Goal: Transaction & Acquisition: Purchase product/service

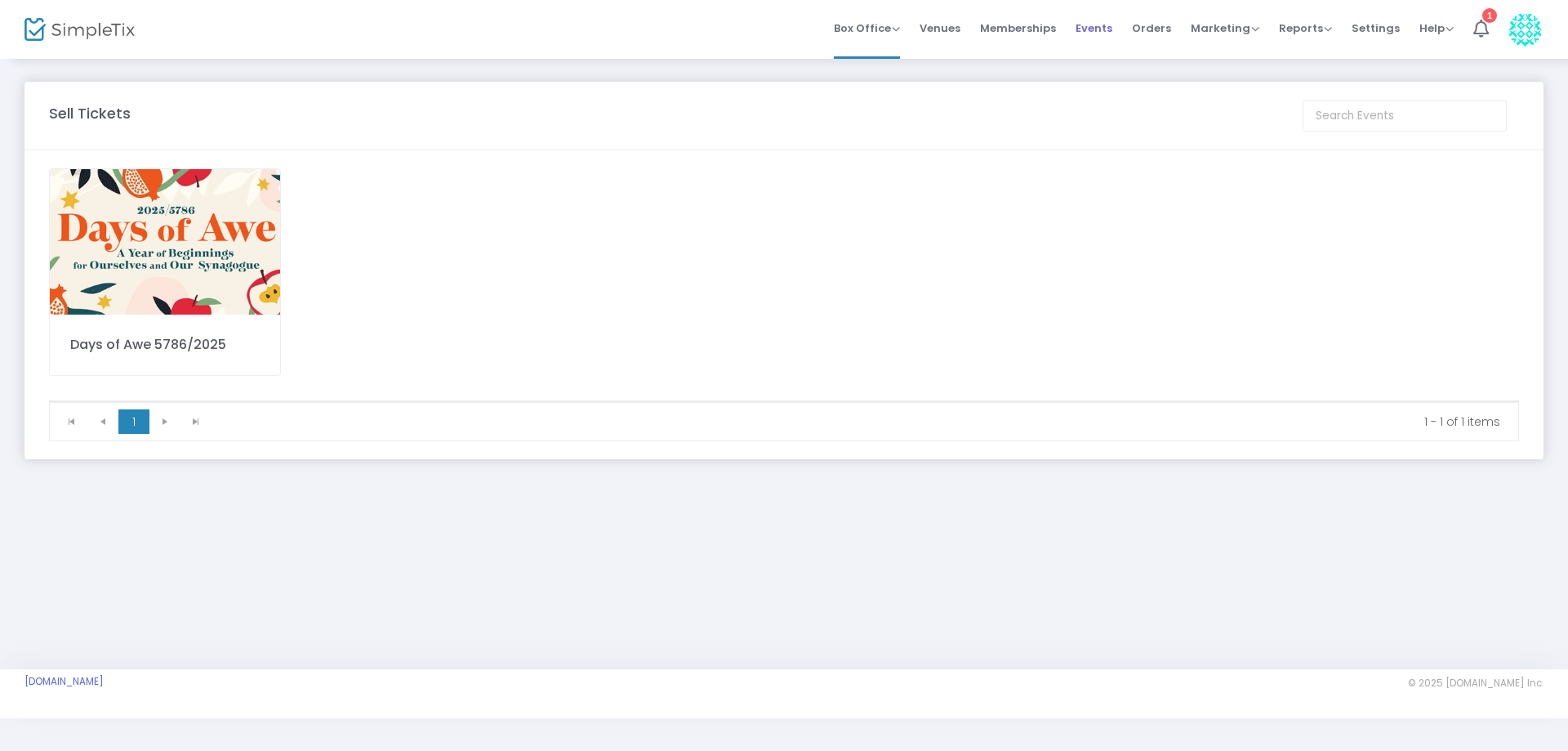
click at [1112, 32] on span "Events" at bounding box center [1094, 28] width 36 height 41
click at [1102, 31] on span "Events" at bounding box center [1094, 28] width 36 height 41
click at [1103, 29] on span "Events" at bounding box center [1094, 28] width 36 height 41
click at [188, 259] on img at bounding box center [165, 241] width 230 height 145
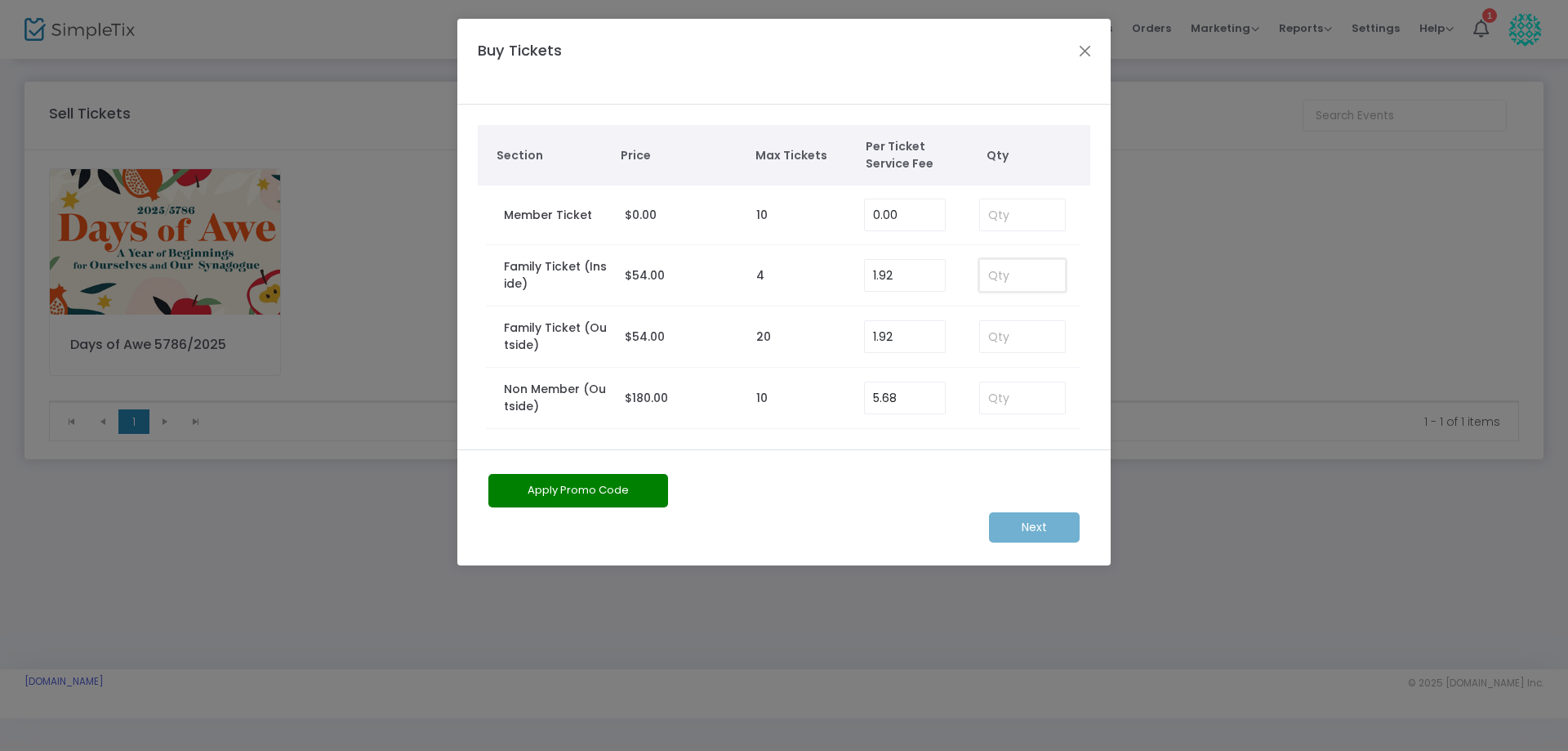
click at [1018, 283] on input at bounding box center [1022, 274] width 85 height 31
type input "2"
click at [1055, 527] on m-button "Next" at bounding box center [1033, 527] width 90 height 30
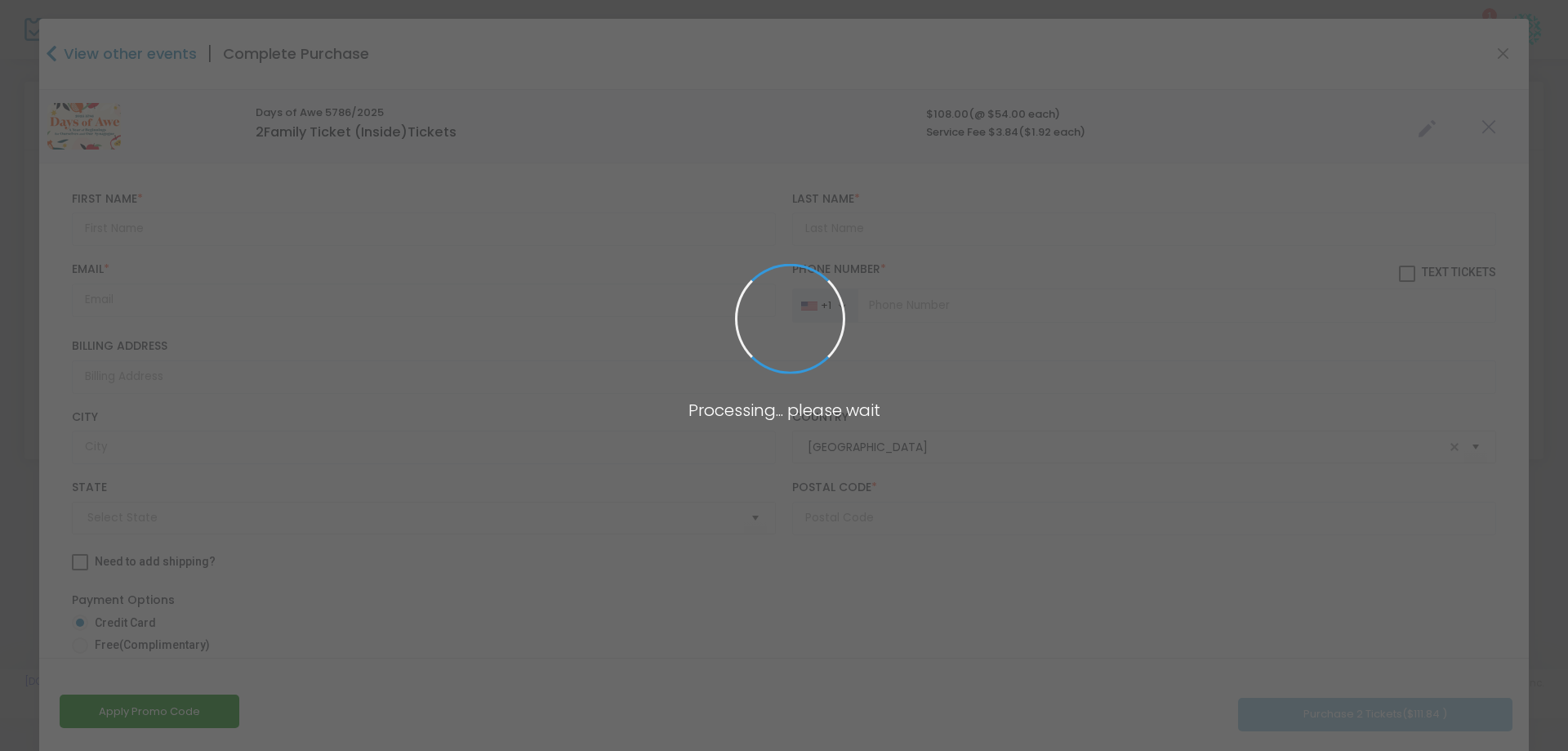
type input "New York"
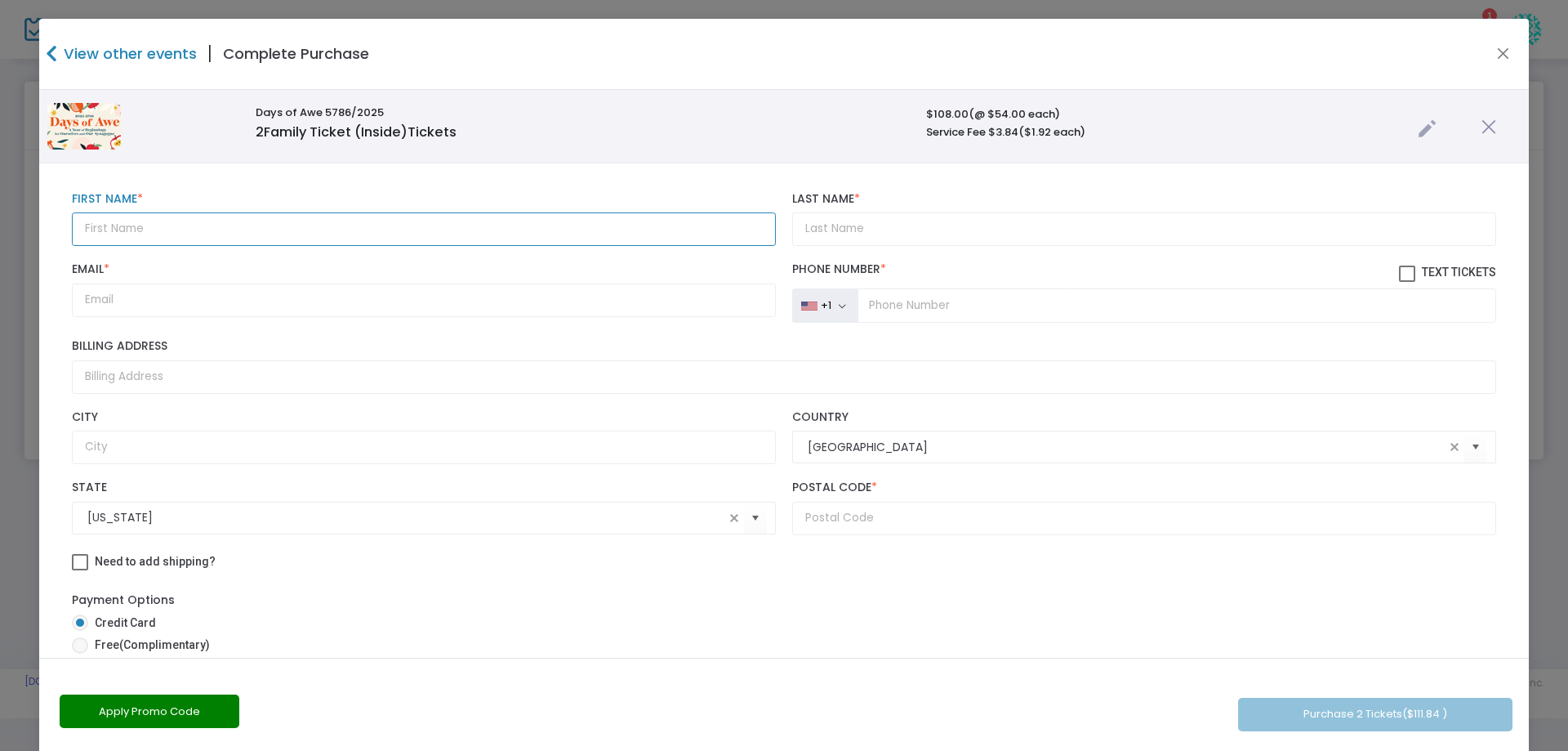
click at [138, 228] on input "text" at bounding box center [423, 229] width 704 height 33
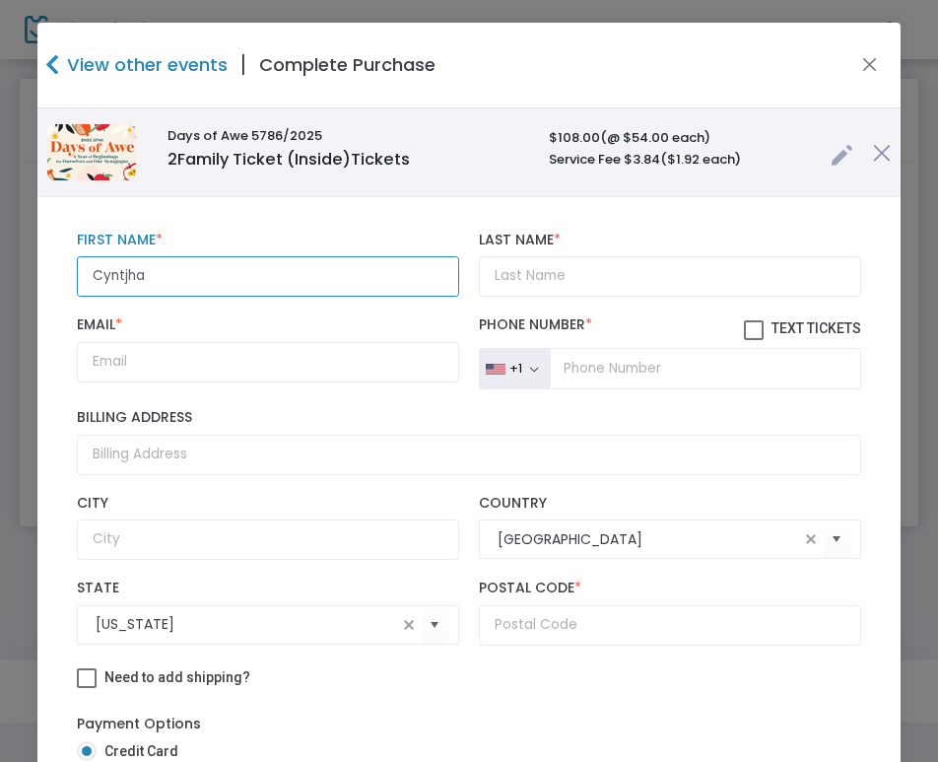
click at [183, 283] on input "Cyntjha" at bounding box center [268, 276] width 382 height 40
type input "Cynthia"
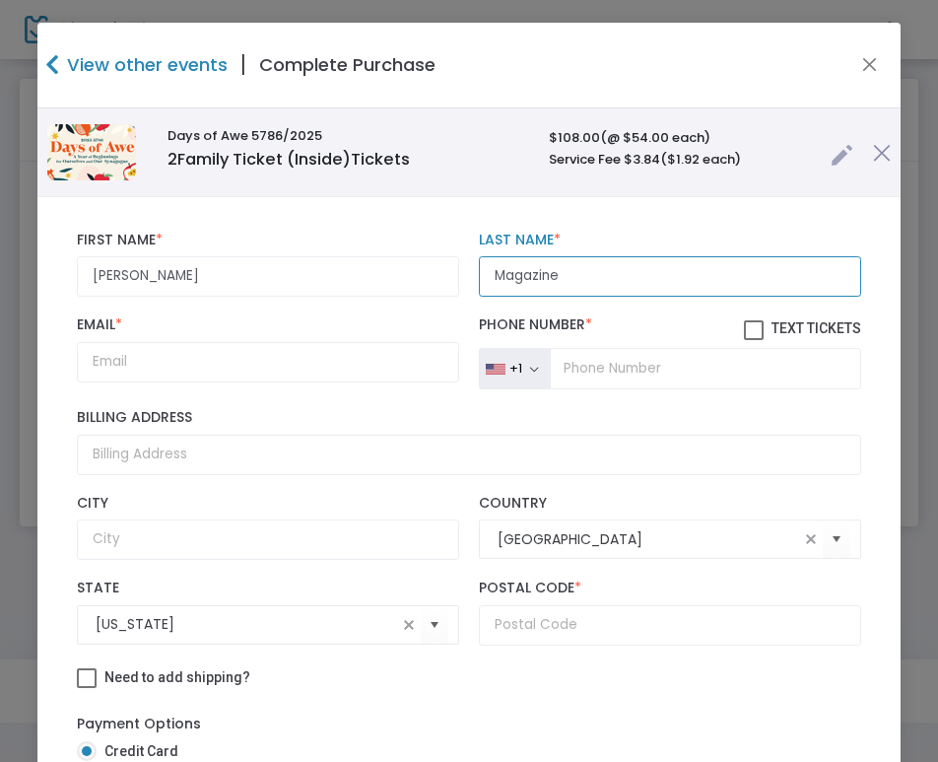
type input "Magazine"
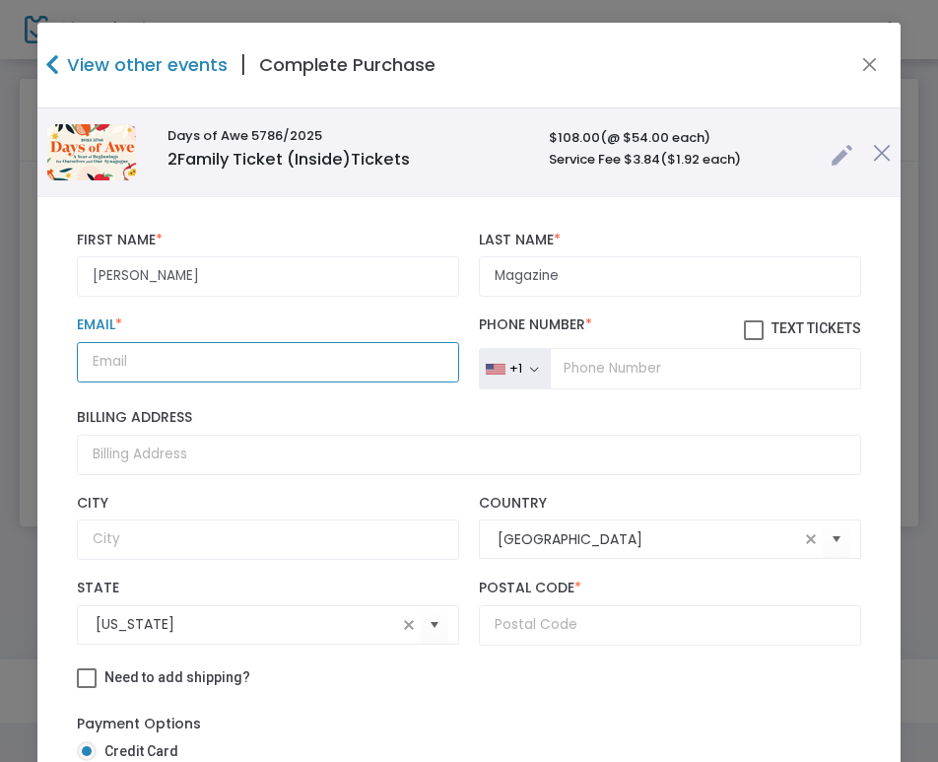
click at [98, 365] on input "Email *" at bounding box center [268, 362] width 382 height 40
paste input "cynthiamagazinesells@yahoo.com"
type input "cynthiamagazinesells@yahoo.com"
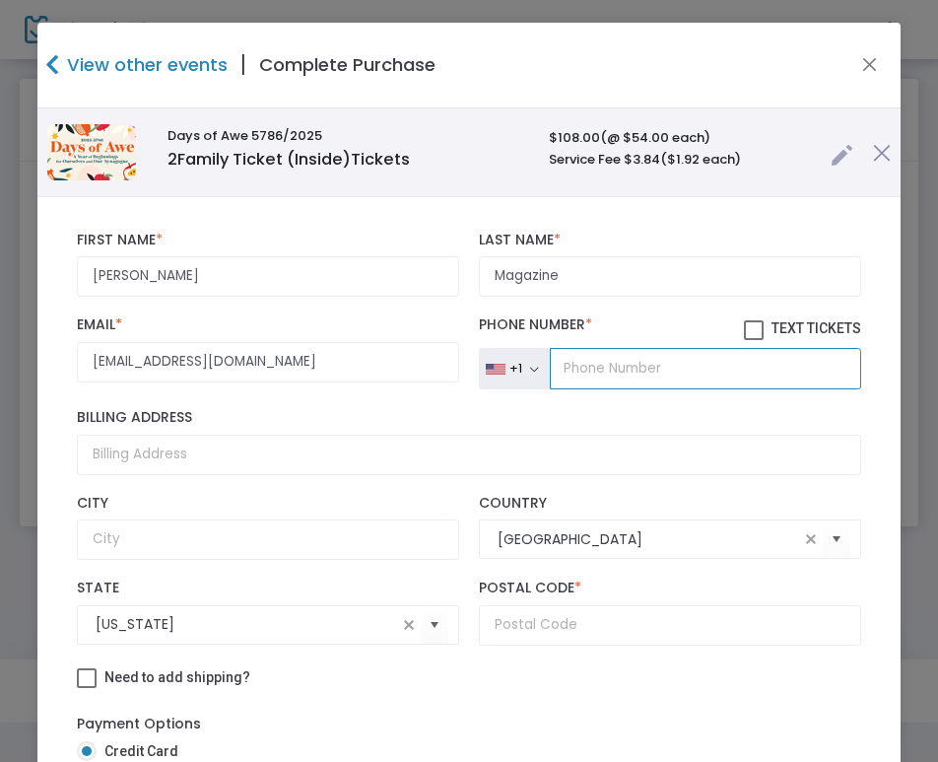
click at [600, 369] on input "tel" at bounding box center [705, 368] width 311 height 41
type input "(516) 456-9913"
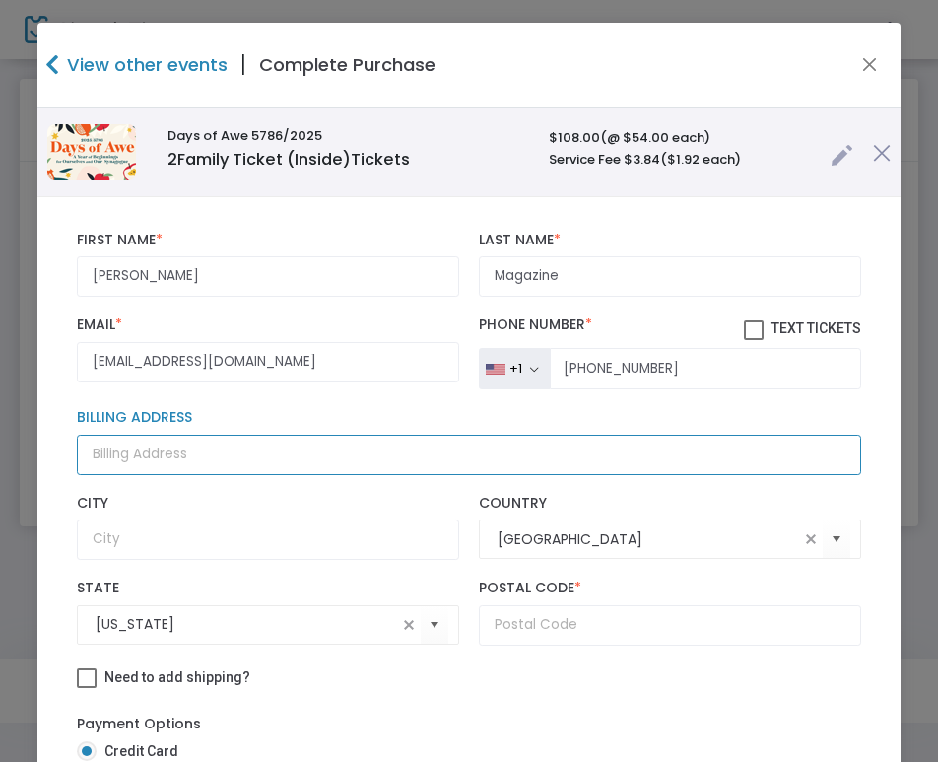
click at [152, 455] on input "Billing Address" at bounding box center [469, 455] width 784 height 40
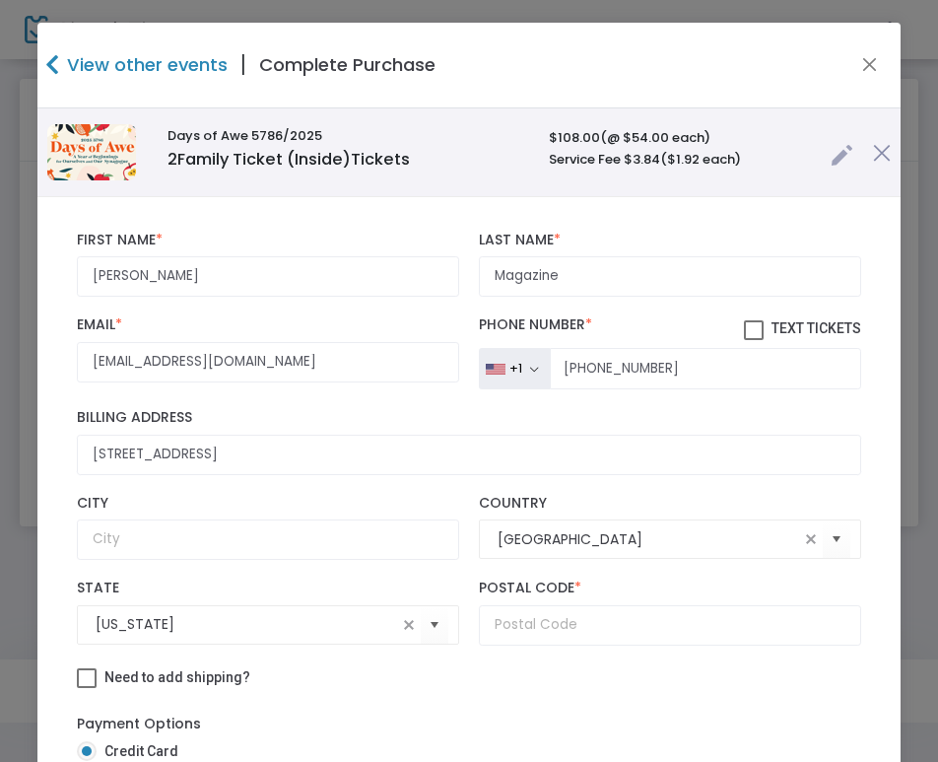
click at [233, 412] on label "Billing Address" at bounding box center [469, 418] width 784 height 18
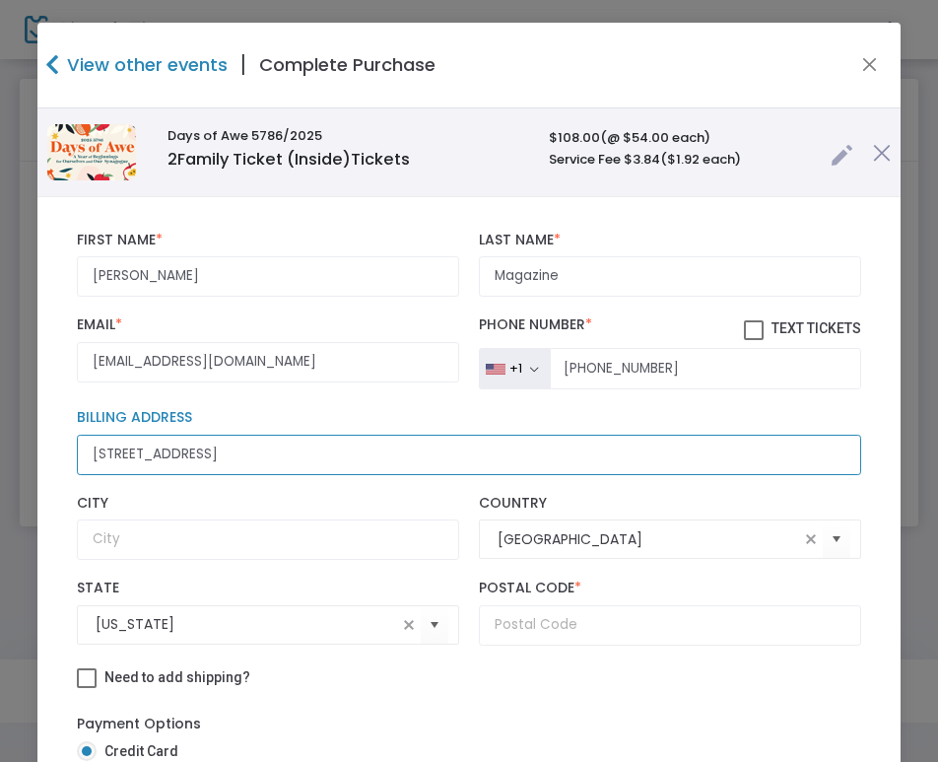
click at [233, 435] on input "103 Summit Road" at bounding box center [469, 455] width 784 height 40
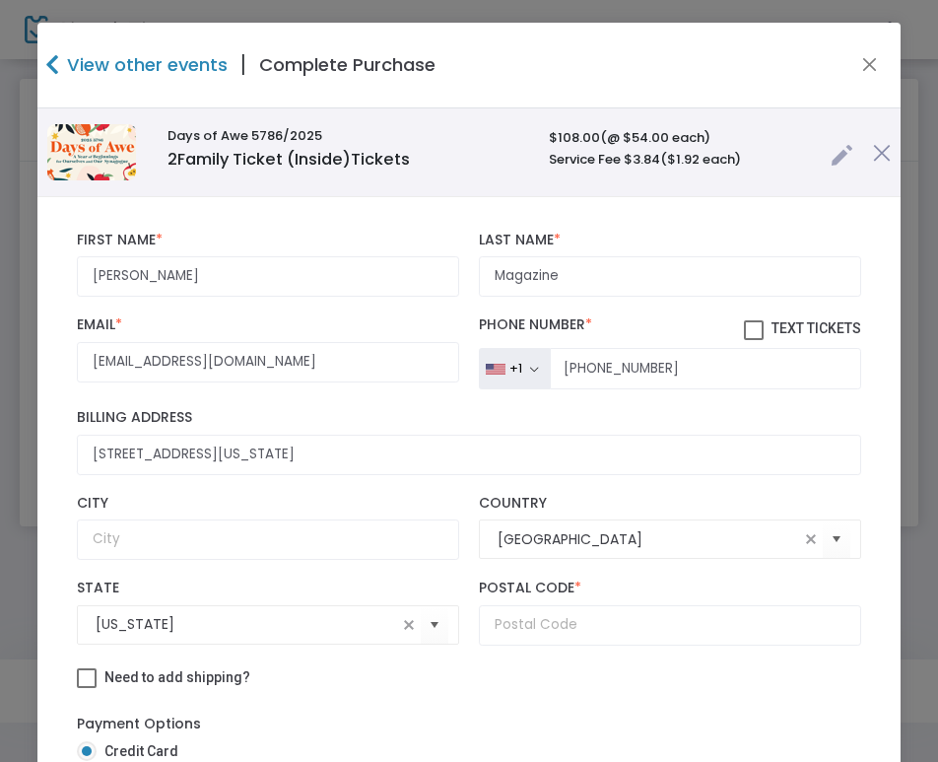
type input "103 Summit Road"
type input "Port Washington"
type input "11050"
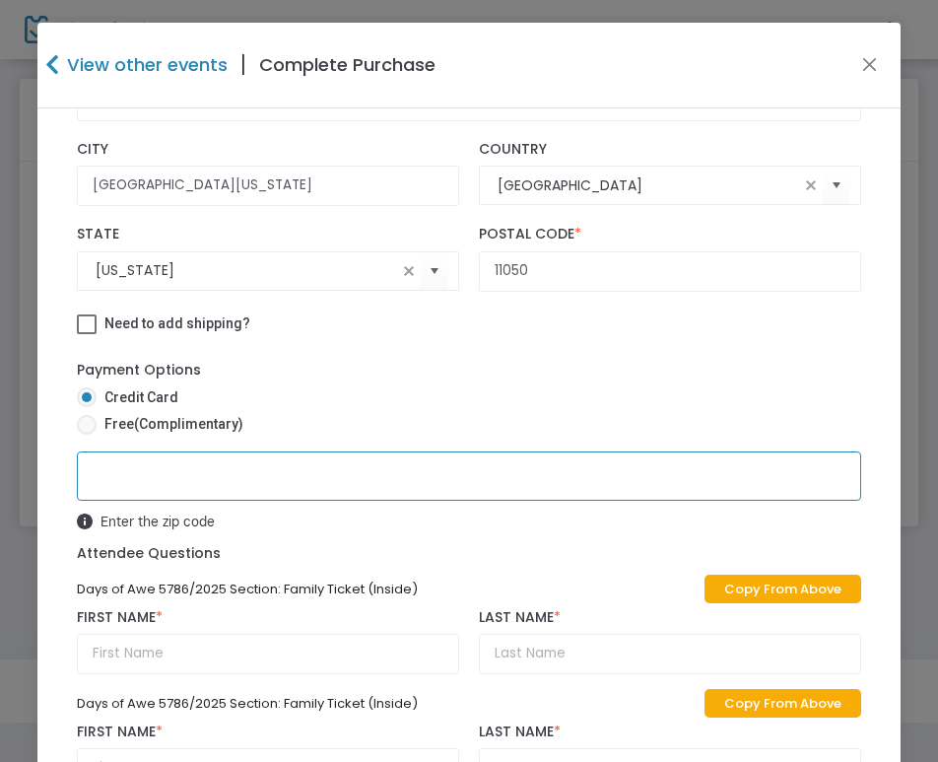
scroll to position [383, 0]
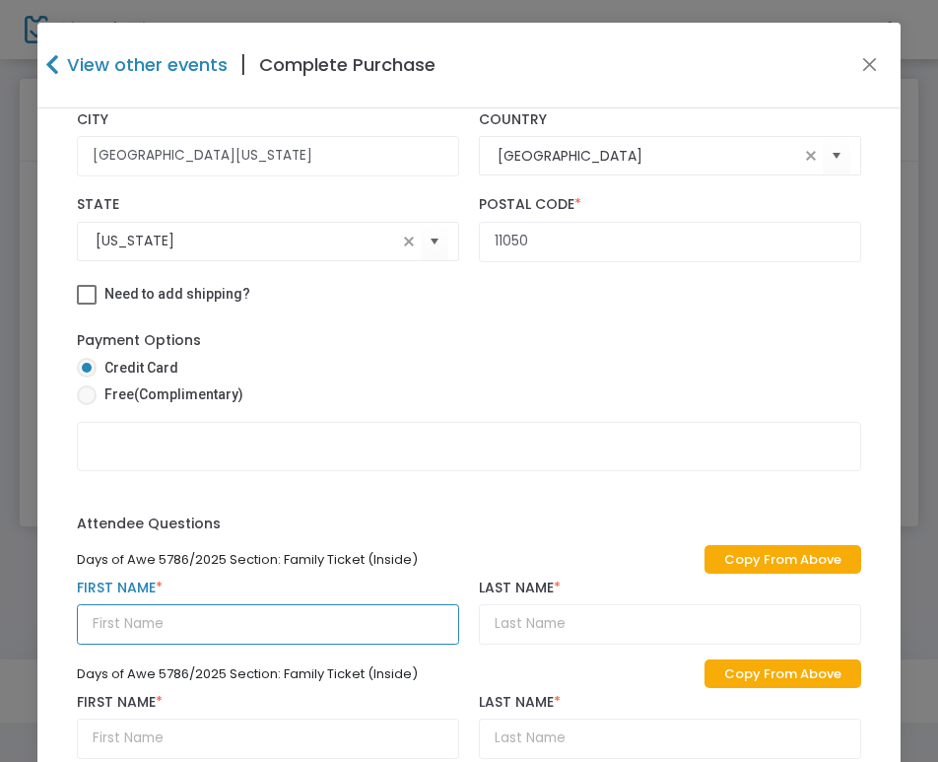
click at [132, 619] on input "text" at bounding box center [268, 624] width 382 height 40
type input "Emily"
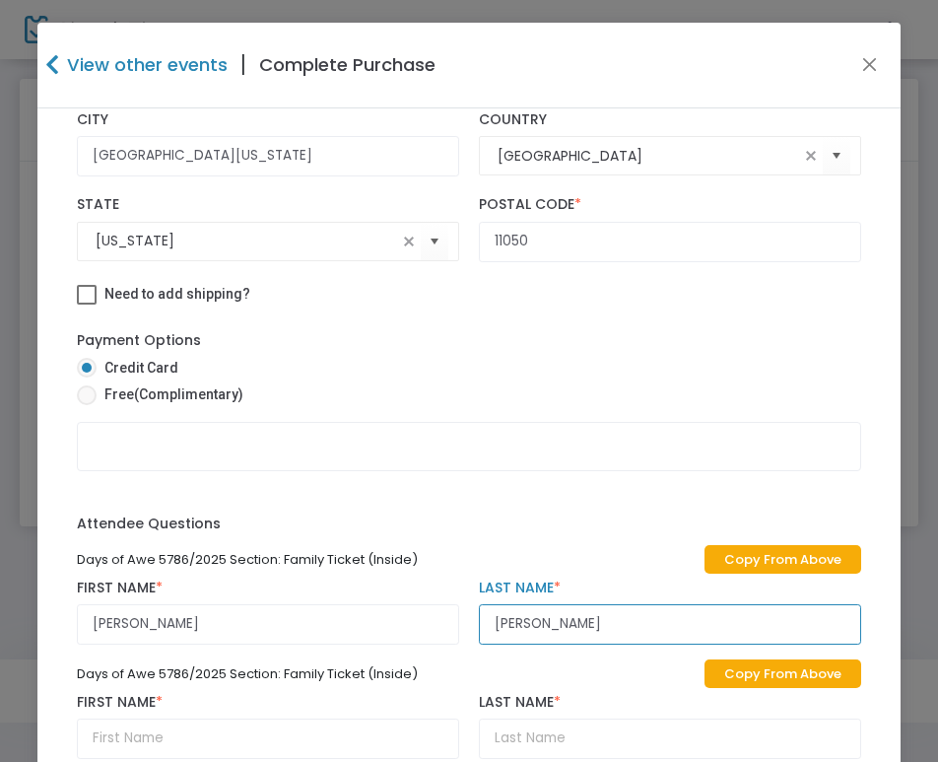
type input "Horahan"
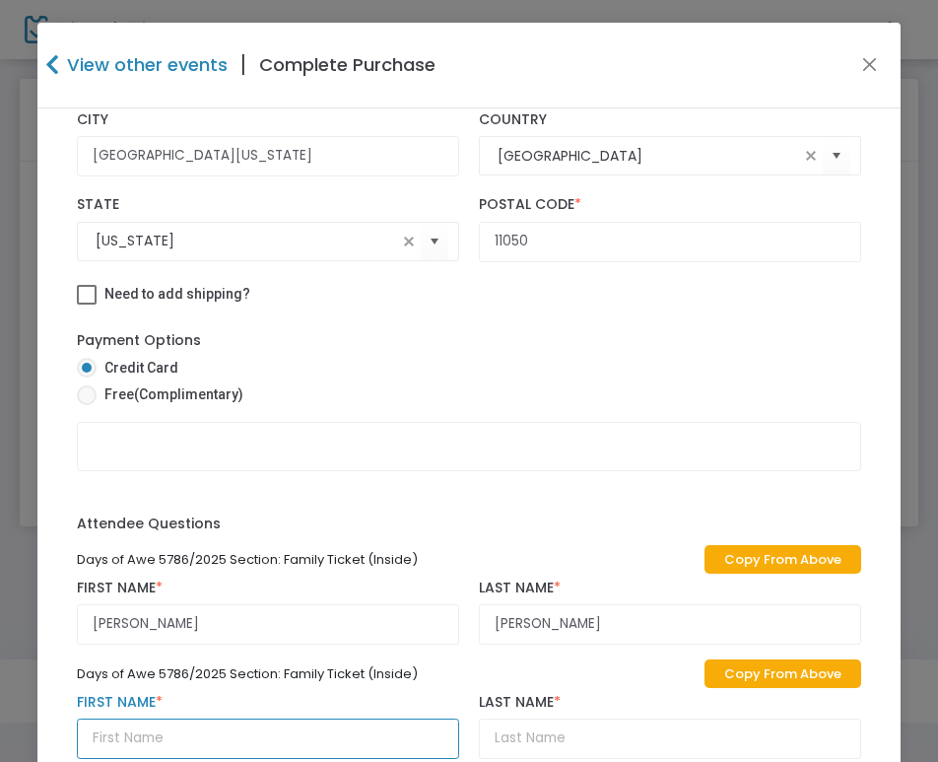
click at [136, 737] on input "text" at bounding box center [268, 738] width 382 height 40
type input "Todd"
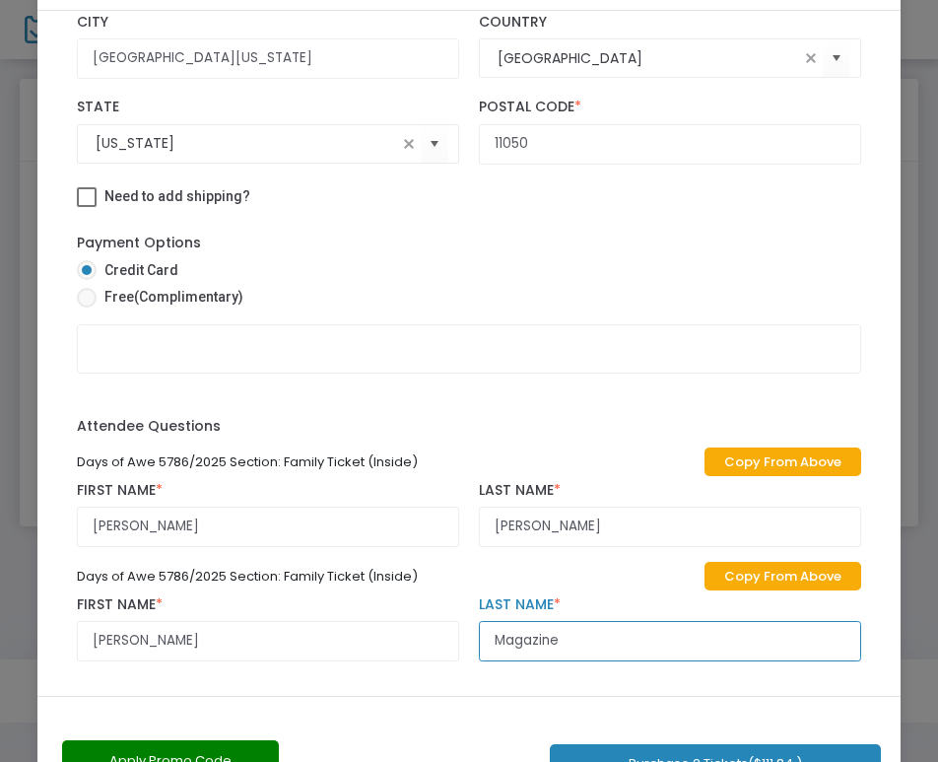
scroll to position [170, 0]
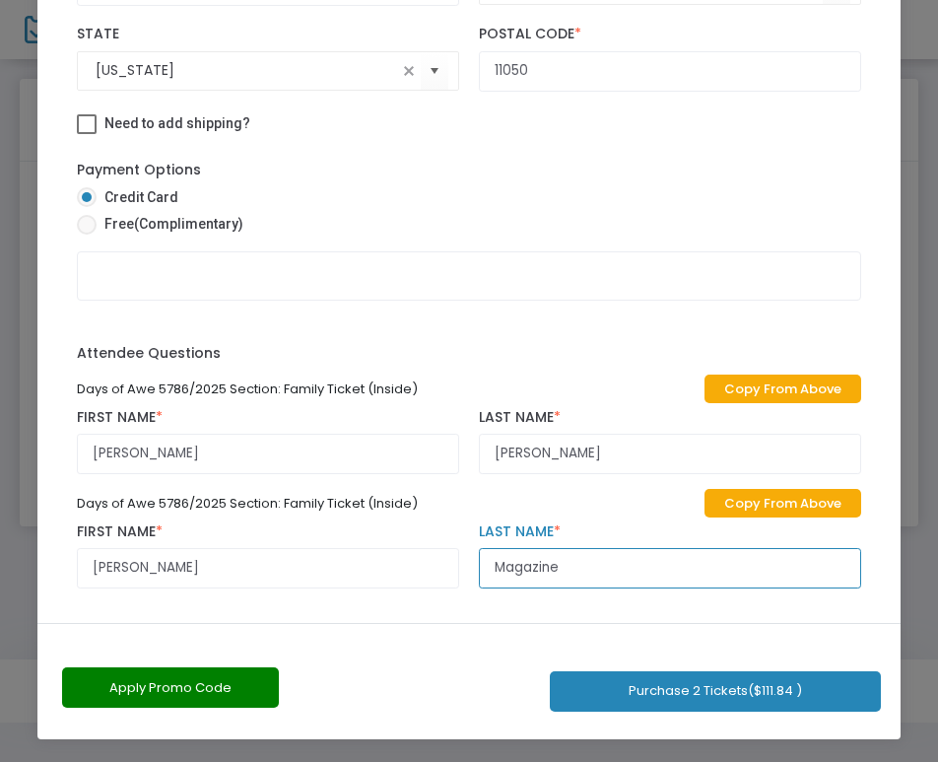
type input "Magazine"
click at [701, 690] on button "Purchase 2 Tickets ($111.84 )" at bounding box center [715, 691] width 331 height 40
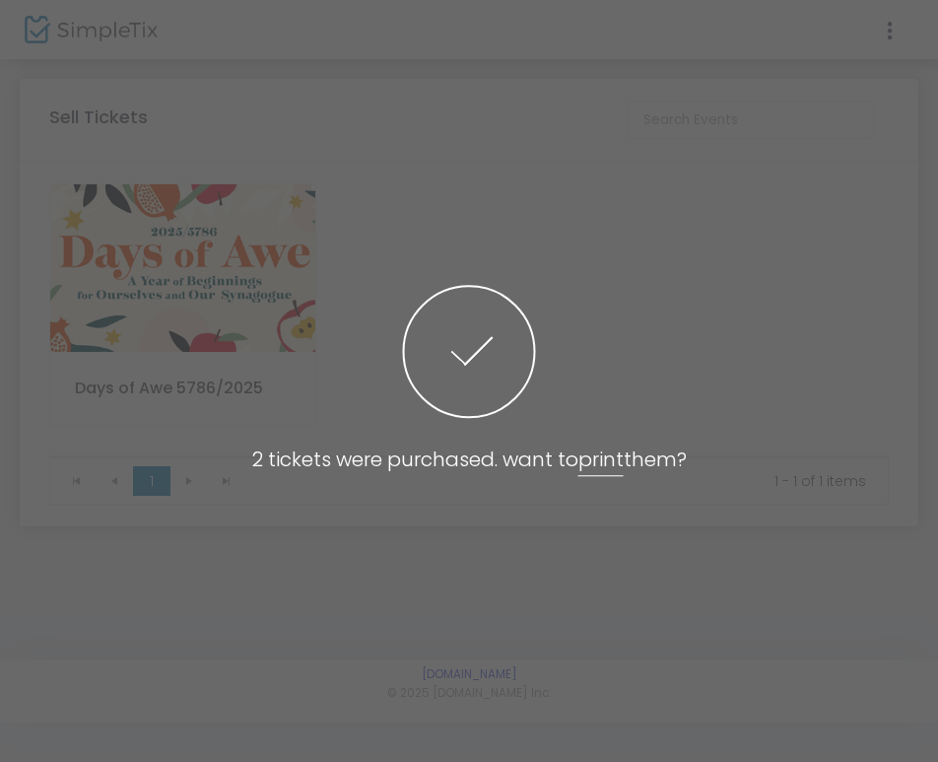
click at [598, 459] on link "print" at bounding box center [600, 460] width 45 height 31
